Goal: Check status: Check status

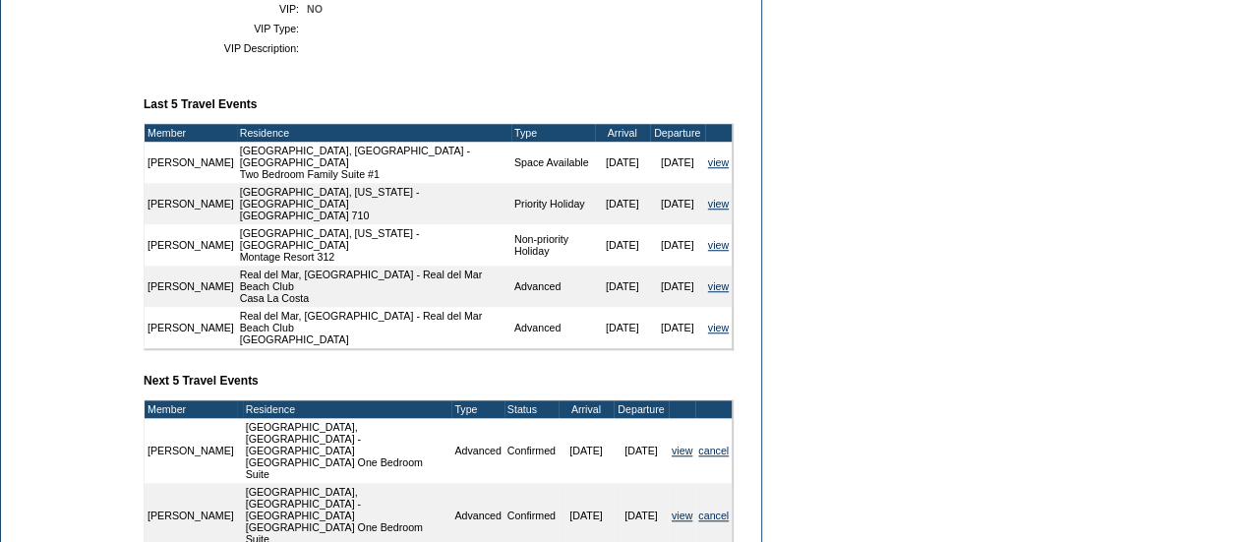
scroll to position [745, 0]
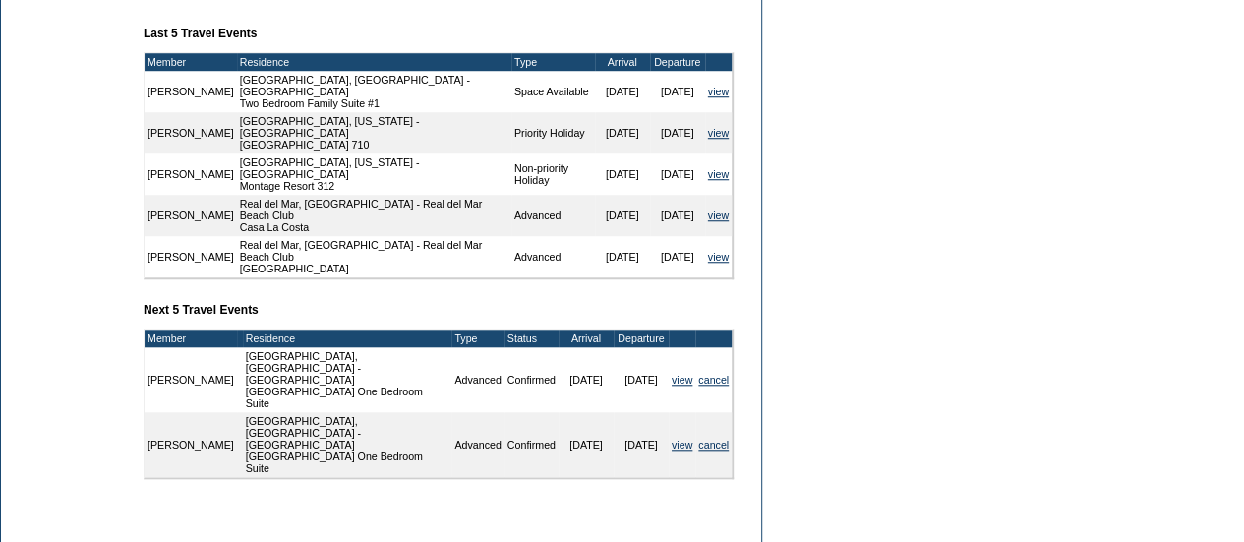
click at [684, 404] on td "view" at bounding box center [681, 379] width 27 height 65
click at [681, 385] on link "view" at bounding box center [681, 380] width 21 height 12
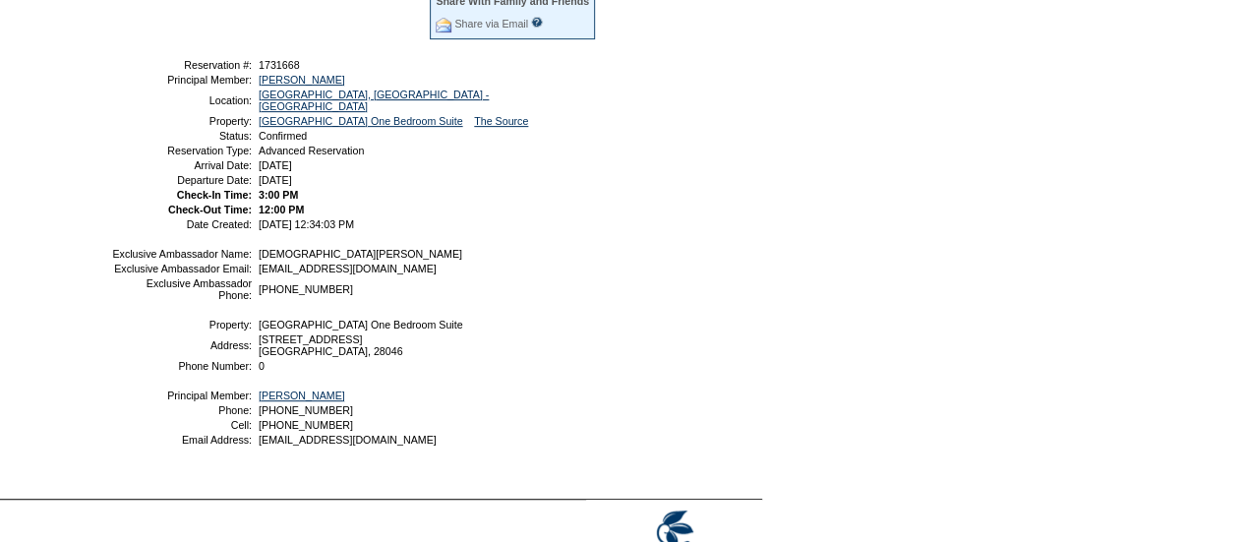
scroll to position [373, 0]
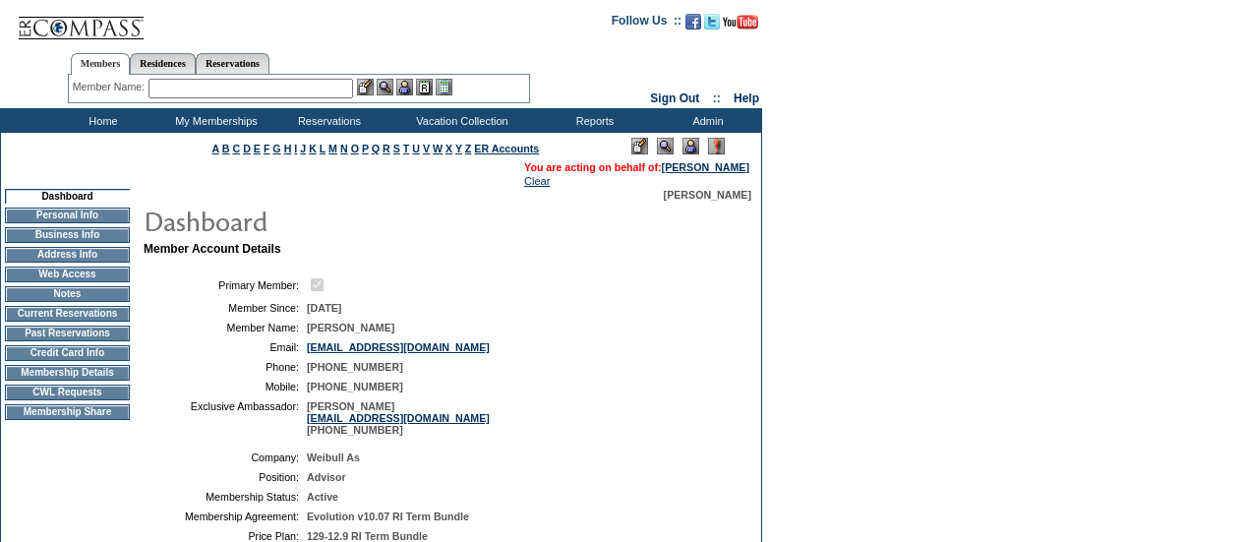
scroll to position [745, 0]
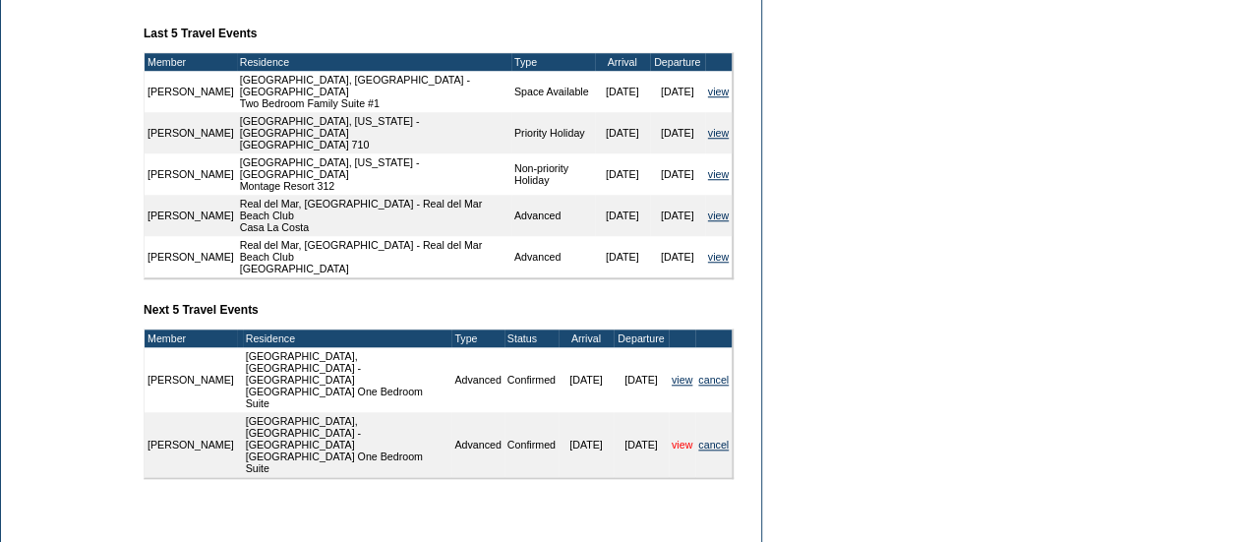
click at [674, 448] on link "view" at bounding box center [681, 444] width 21 height 12
